Goal: Task Accomplishment & Management: Manage account settings

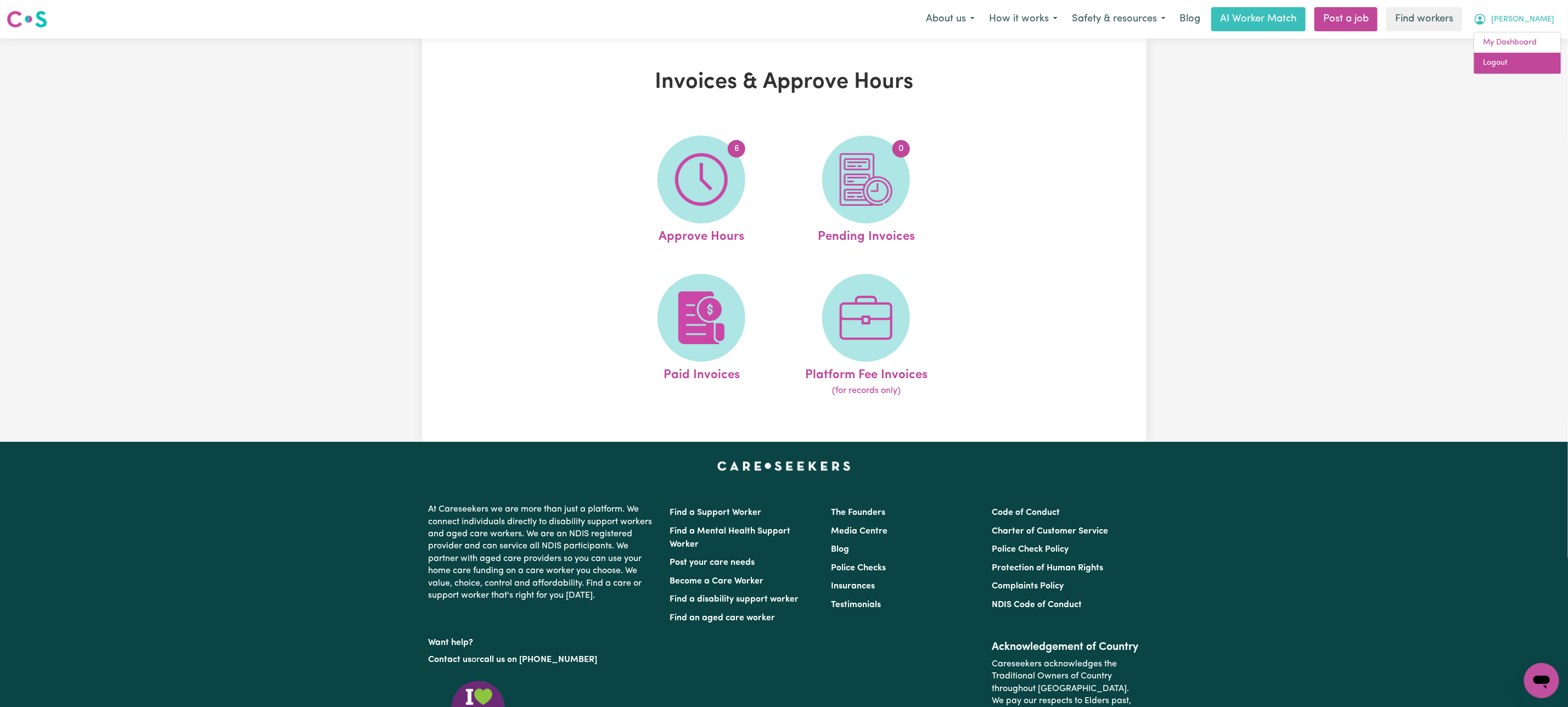
click at [1530, 58] on link "Logout" at bounding box center [1517, 63] width 87 height 21
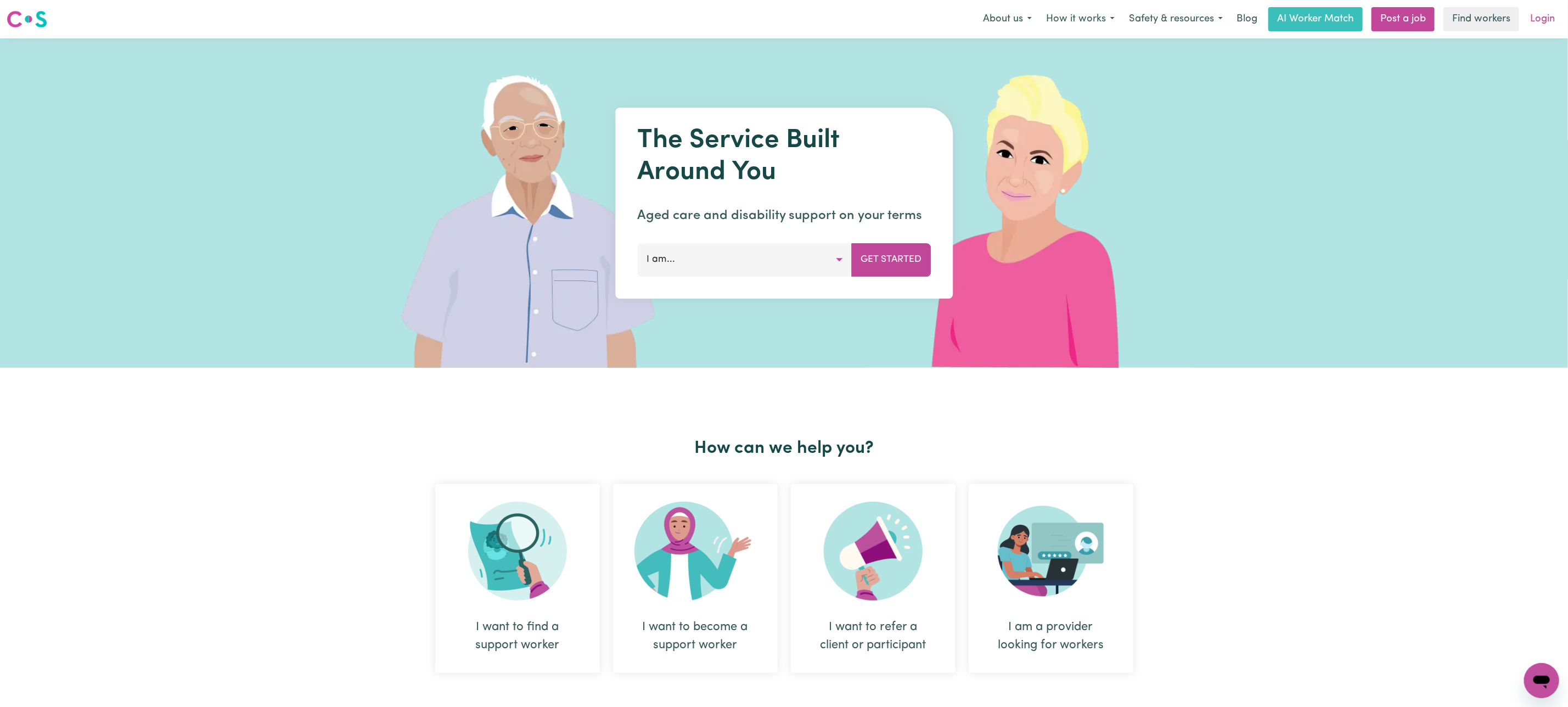
click at [1547, 15] on link "Login" at bounding box center [1542, 20] width 38 height 24
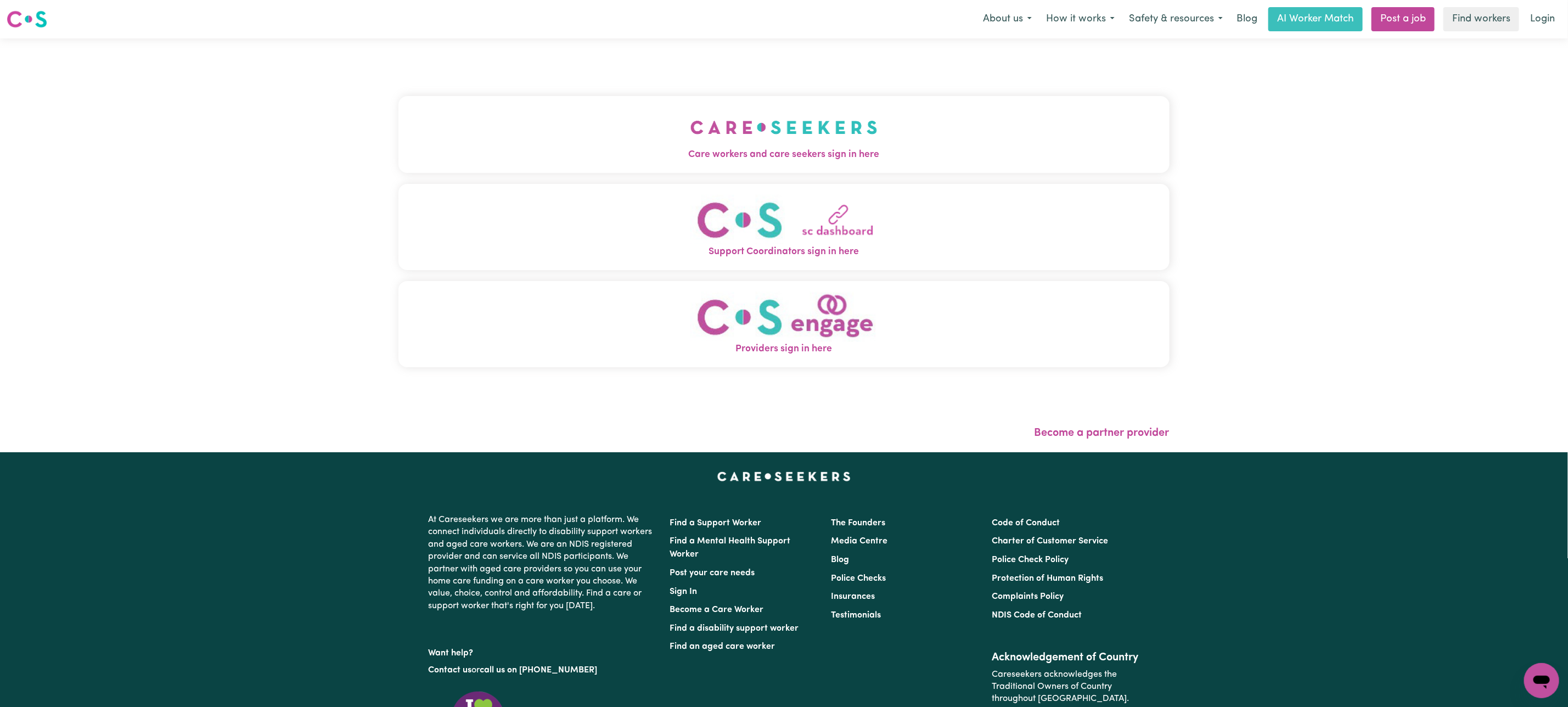
click at [567, 107] on button "Care workers and care seekers sign in here" at bounding box center [784, 134] width 771 height 77
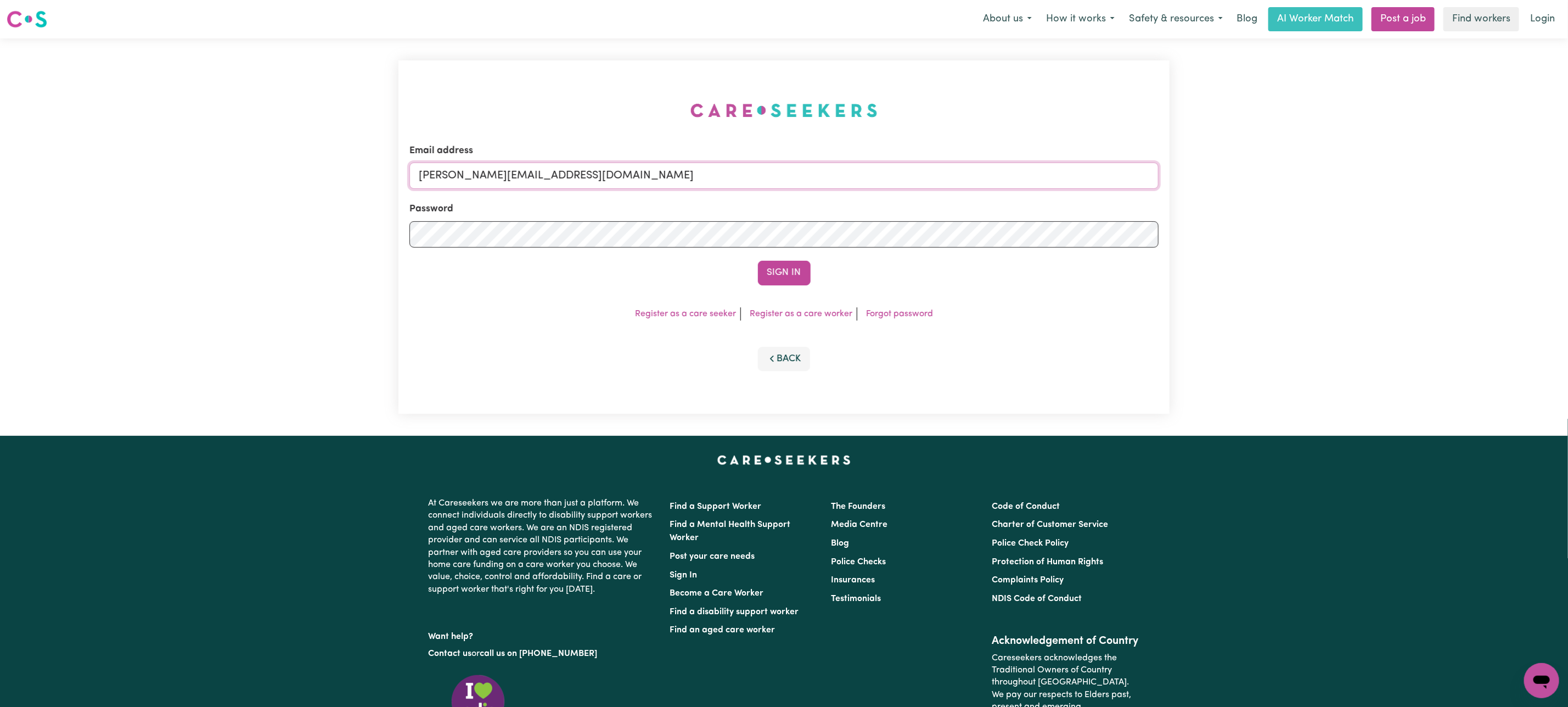
drag, startPoint x: 440, startPoint y: 181, endPoint x: 447, endPoint y: 192, distance: 13.0
click at [440, 181] on input "[PERSON_NAME][EMAIL_ADDRESS][DOMAIN_NAME]" at bounding box center [784, 175] width 749 height 26
drag, startPoint x: 478, startPoint y: 178, endPoint x: 819, endPoint y: 195, distance: 341.4
click at [820, 195] on form "Email address [EMAIL_ADDRESS][DOMAIN_NAME] Password Sign In" at bounding box center [784, 215] width 749 height 142
type input "[EMAIL_ADDRESS][DOMAIN_NAME]"
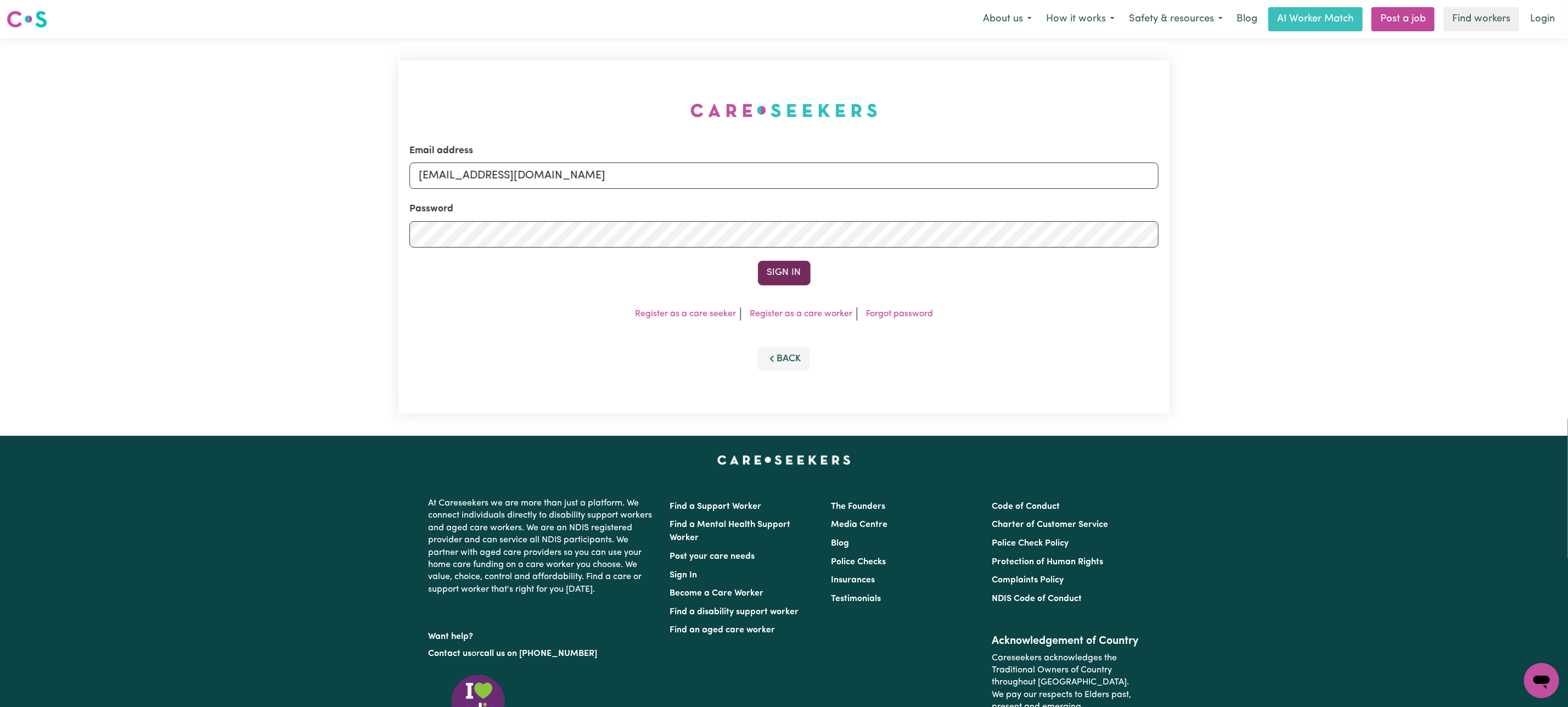
click at [777, 277] on button "Sign In" at bounding box center [784, 273] width 52 height 24
